Goal: Check status: Check status

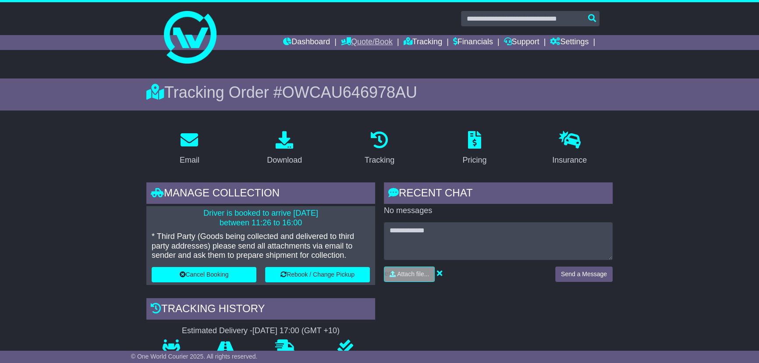
click at [357, 40] on link "Quote/Book" at bounding box center [367, 42] width 52 height 15
click at [345, 55] on link "Domestic" at bounding box center [375, 58] width 69 height 10
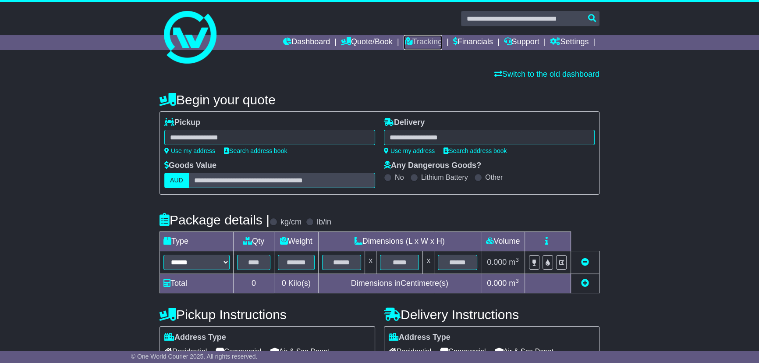
click at [416, 39] on link "Tracking" at bounding box center [423, 42] width 39 height 15
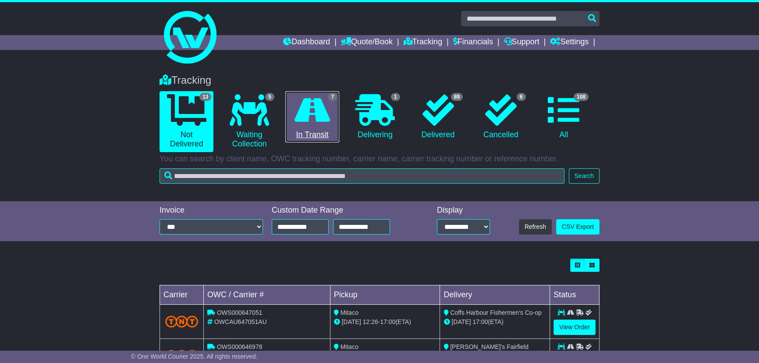
click at [305, 118] on icon at bounding box center [313, 110] width 36 height 32
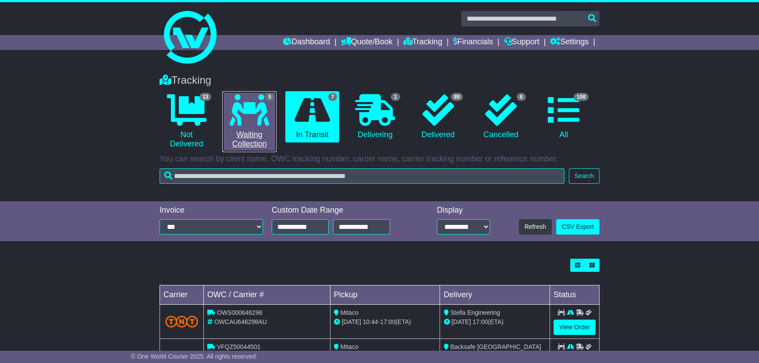
click at [256, 122] on icon at bounding box center [249, 110] width 39 height 32
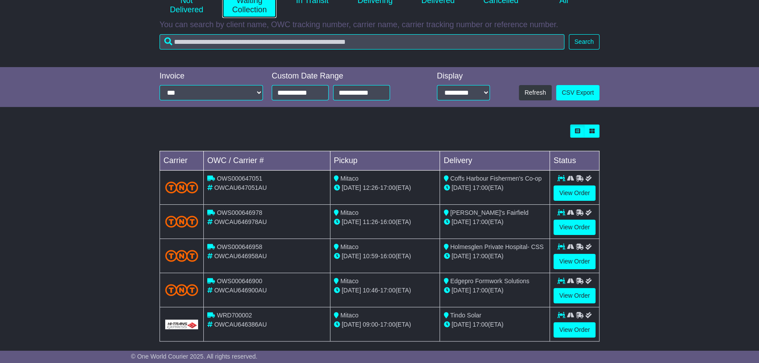
scroll to position [142, 0]
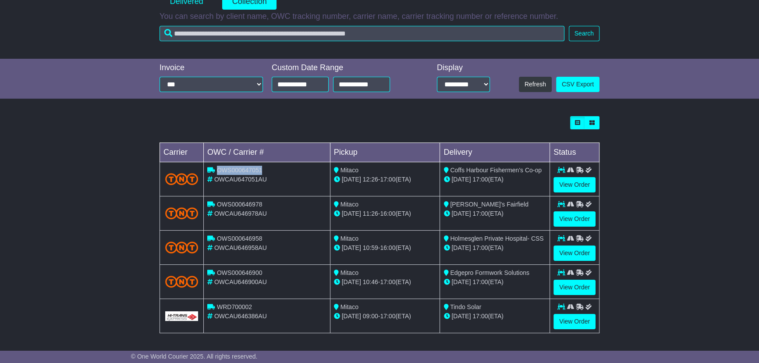
drag, startPoint x: 274, startPoint y: 171, endPoint x: 216, endPoint y: 173, distance: 58.8
click at [216, 173] on div "OWS000647051" at bounding box center [266, 170] width 119 height 9
copy span "OWS000647051"
drag, startPoint x: 259, startPoint y: 204, endPoint x: 216, endPoint y: 203, distance: 43.0
click at [216, 203] on div "OWS000646978" at bounding box center [266, 204] width 119 height 9
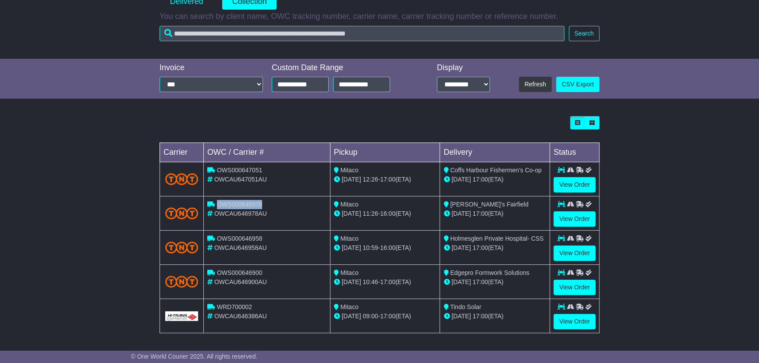
copy span "OWS000646978"
click at [579, 216] on link "View Order" at bounding box center [575, 218] width 42 height 15
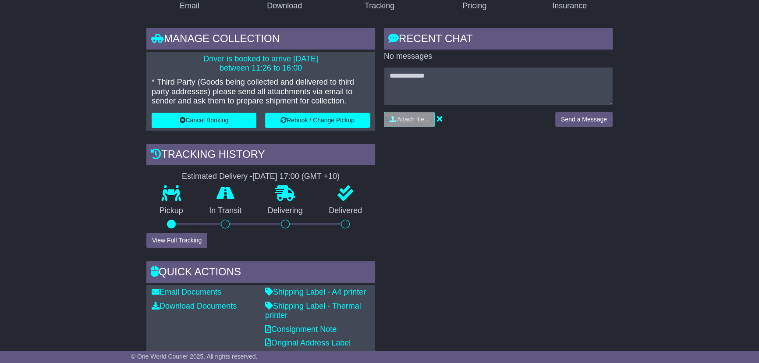
scroll to position [79, 0]
